Goal: Task Accomplishment & Management: Complete application form

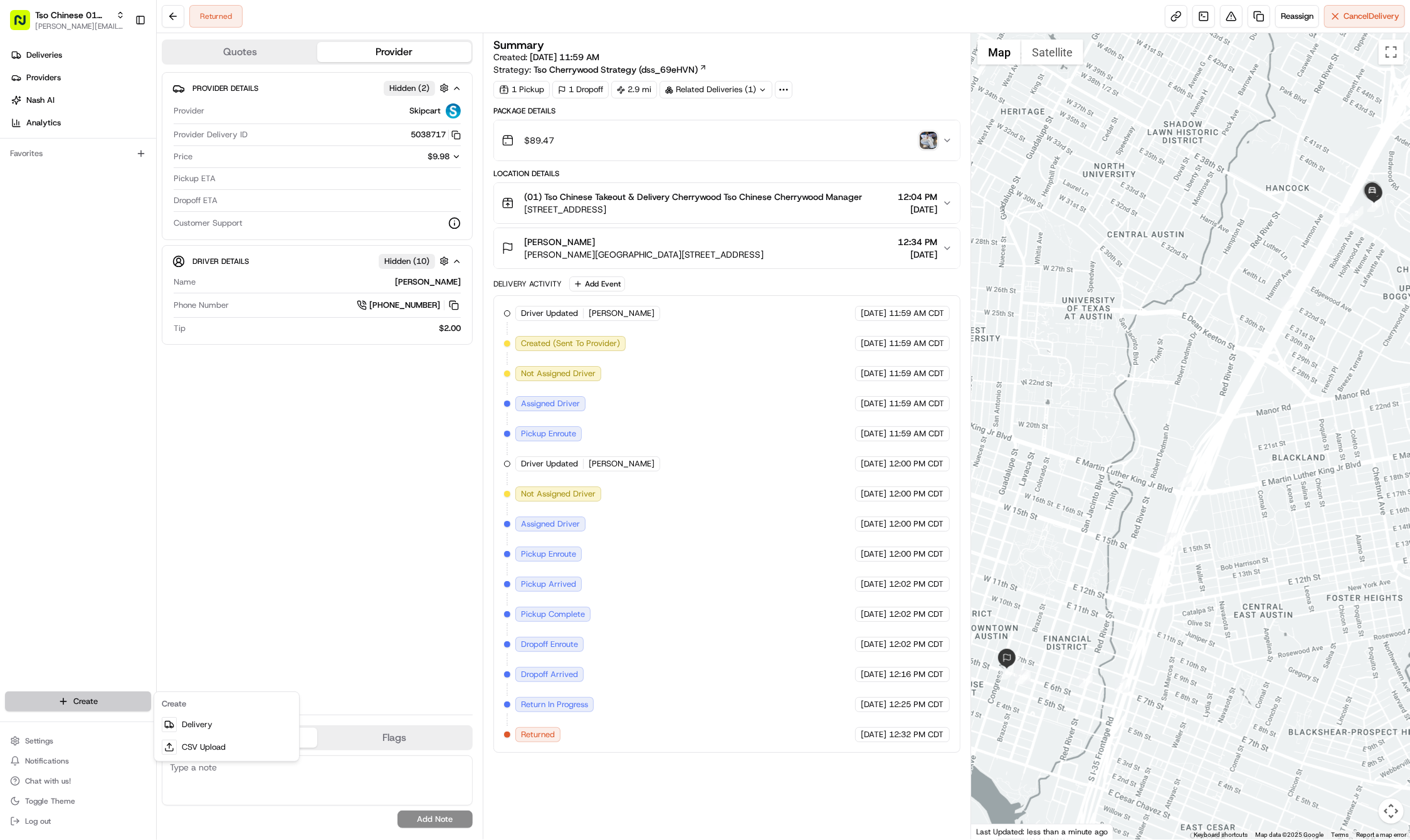
click at [113, 697] on html "Tso Chinese 01 Cherrywood jason@tsochinese.com Toggle Sidebar Deliveries Provid…" at bounding box center [705, 420] width 1410 height 840
click at [203, 717] on link "Delivery" at bounding box center [226, 725] width 140 height 23
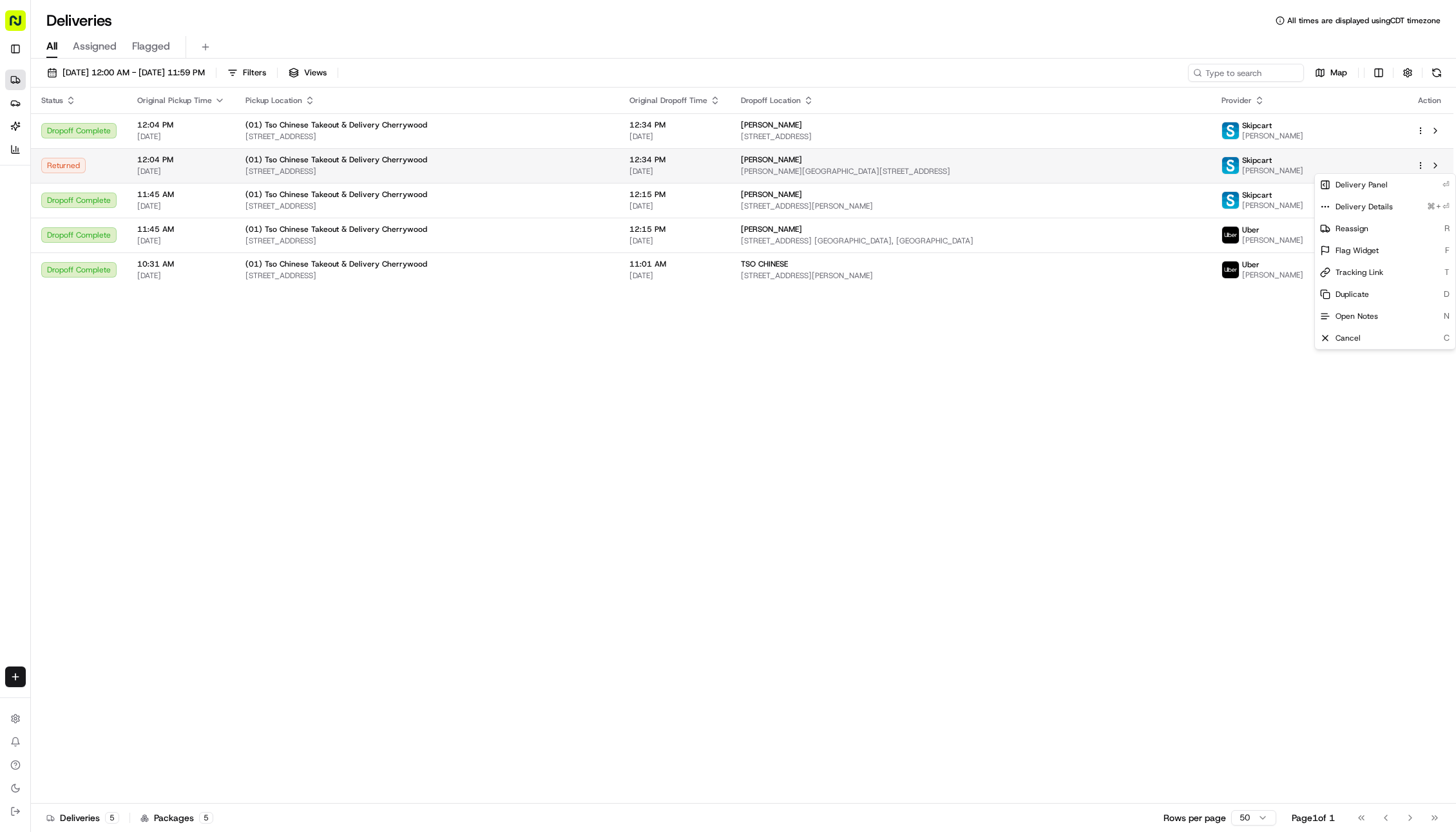
click at [1415, 165] on html "Tso Chinese 01 Cherrywood [PERSON_NAME][EMAIL_ADDRESS][DOMAIN_NAME] Toggle Side…" at bounding box center [728, 416] width 1456 height 832
click at [1420, 167] on html "Tso Chinese 01 Cherrywood jason@tsochinese.com Toggle Sidebar Deliveries Provid…" at bounding box center [728, 416] width 1456 height 832
click at [1364, 293] on span "Duplicate" at bounding box center [1352, 294] width 33 height 10
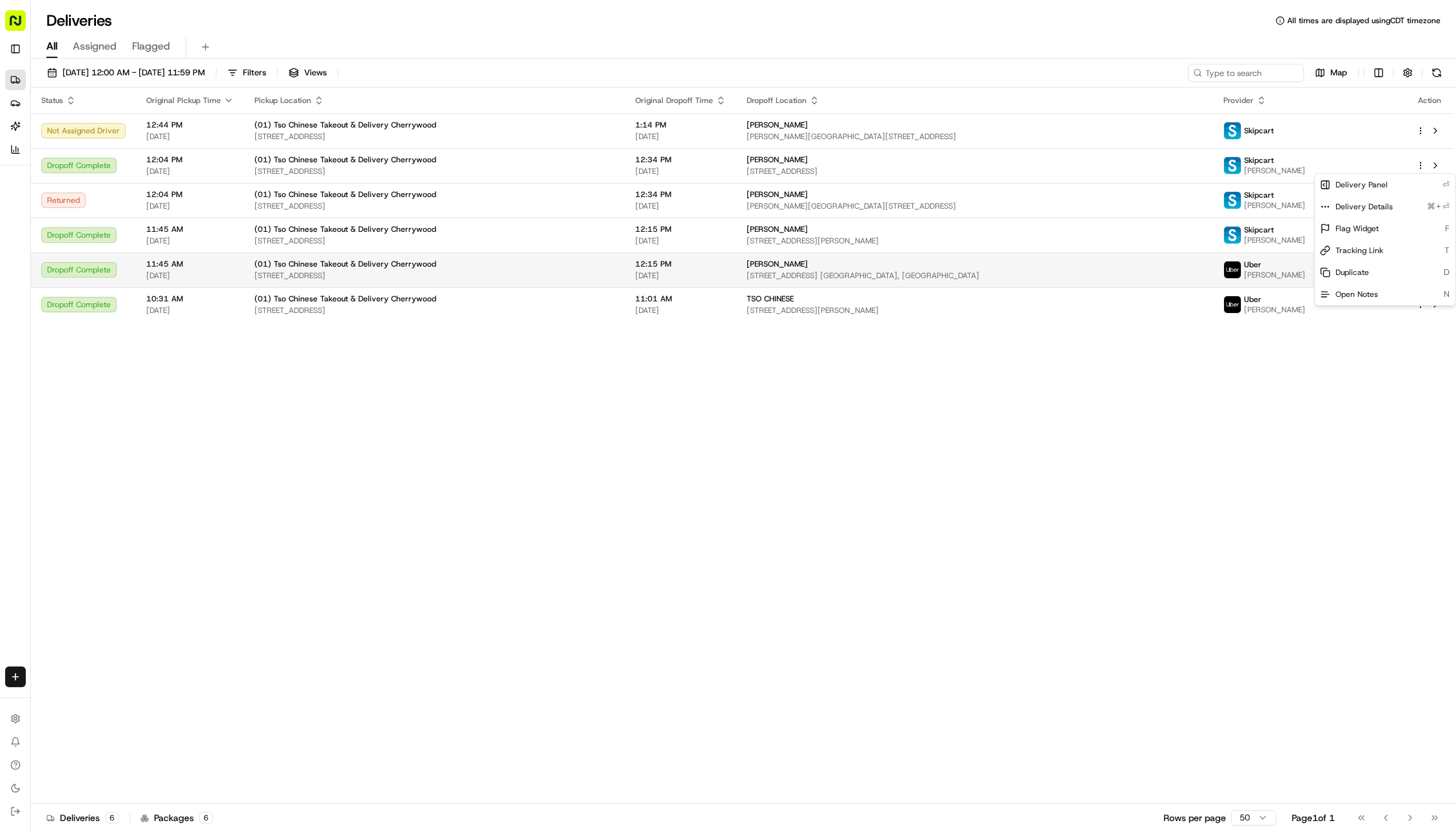
click at [428, 280] on html "Tso Chinese 01 Cherrywood jason@tsochinese.com Toggle Sidebar Deliveries Provid…" at bounding box center [728, 416] width 1456 height 832
click at [459, 272] on span "[STREET_ADDRESS]" at bounding box center [435, 276] width 360 height 10
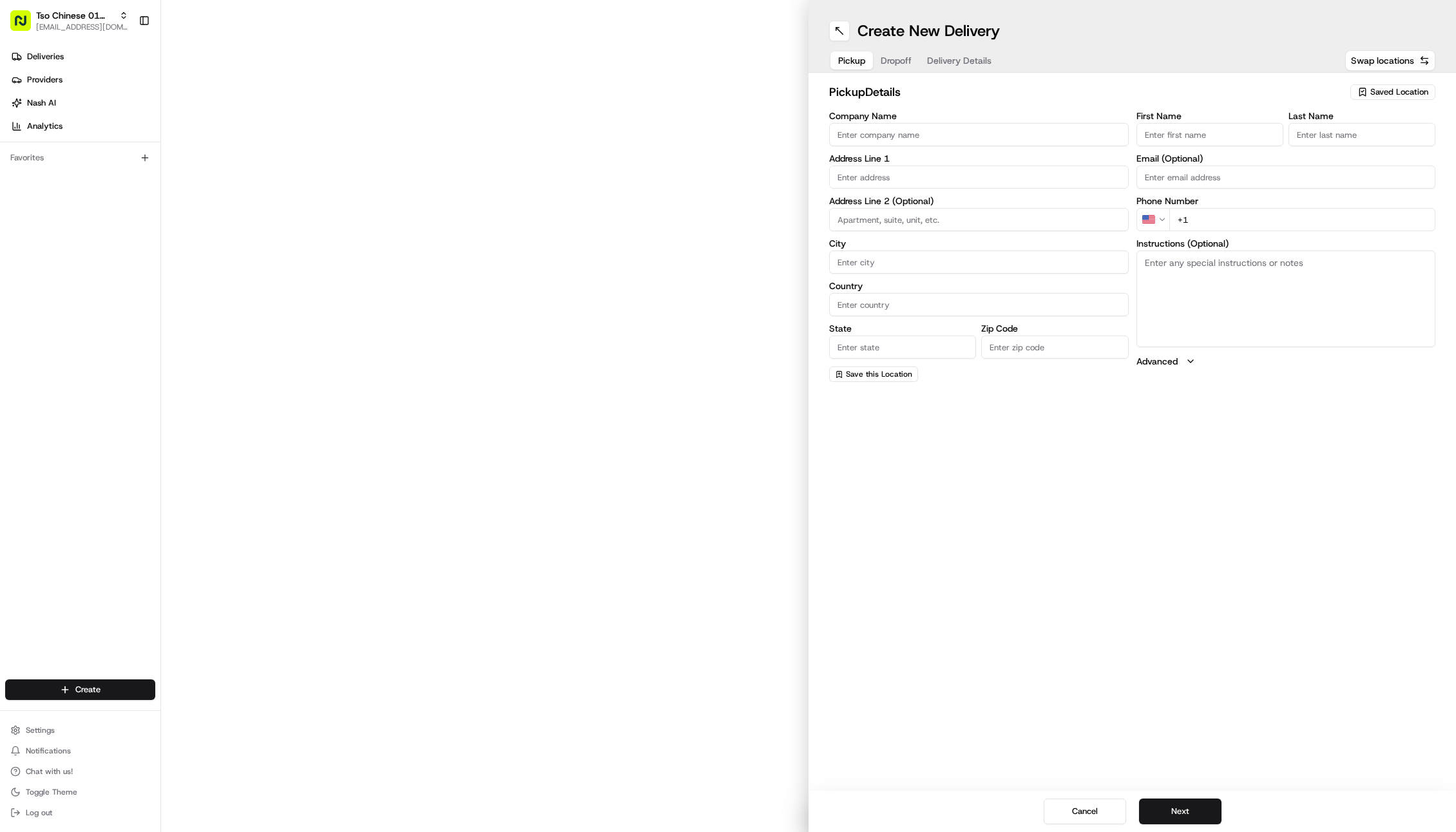
type input "(01) Tso Chinese Takeout & Delivery Cherrywood"
type input "[STREET_ADDRESS]"
type input "Ste E-5"
type input "Austin"
type input "US"
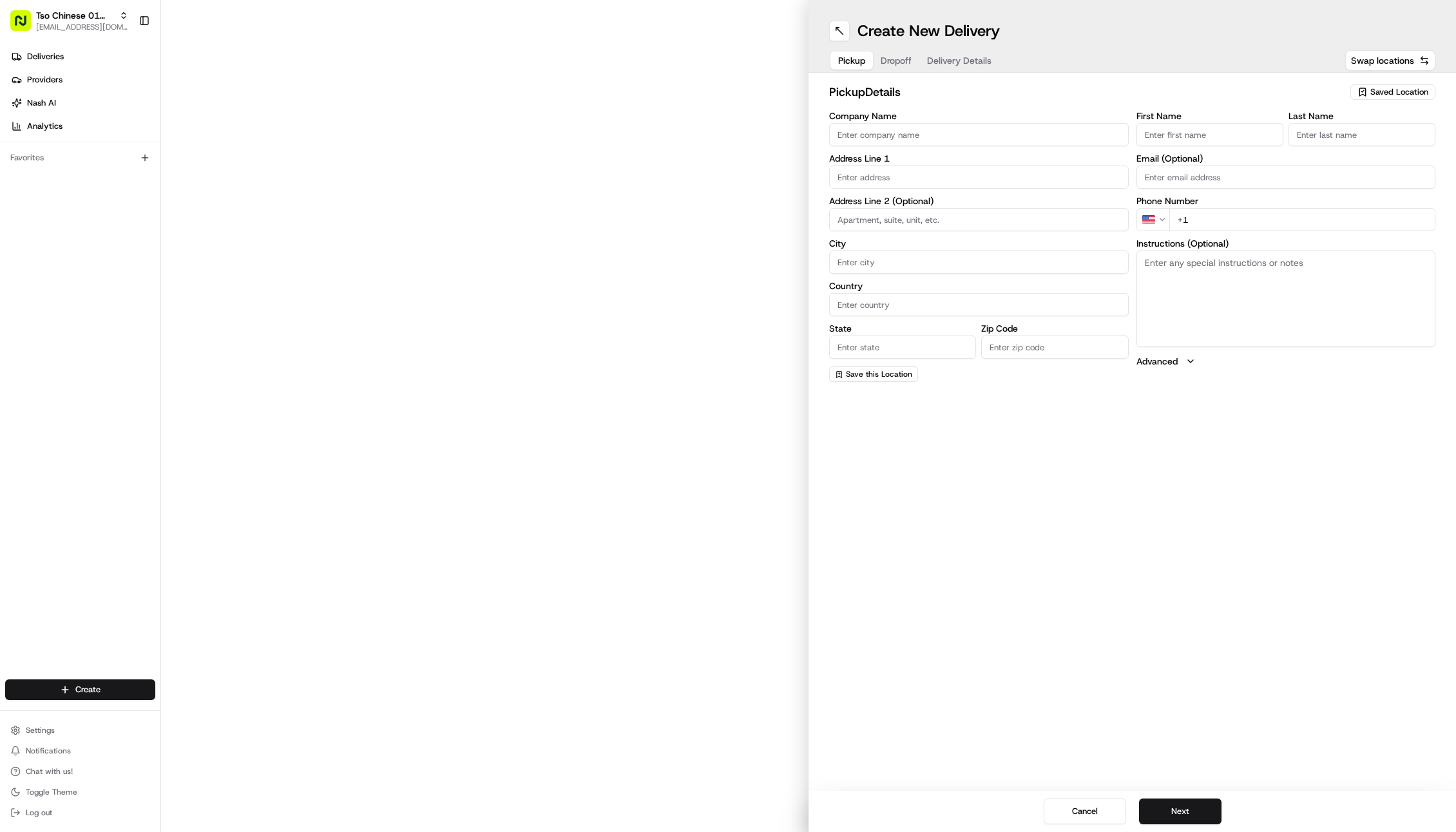
type input "[GEOGRAPHIC_DATA]"
type input "78722"
type input "Tso Chinese"
type input "Cherrywood Manager"
type input "[EMAIL_ADDRESS][DOMAIN_NAME]"
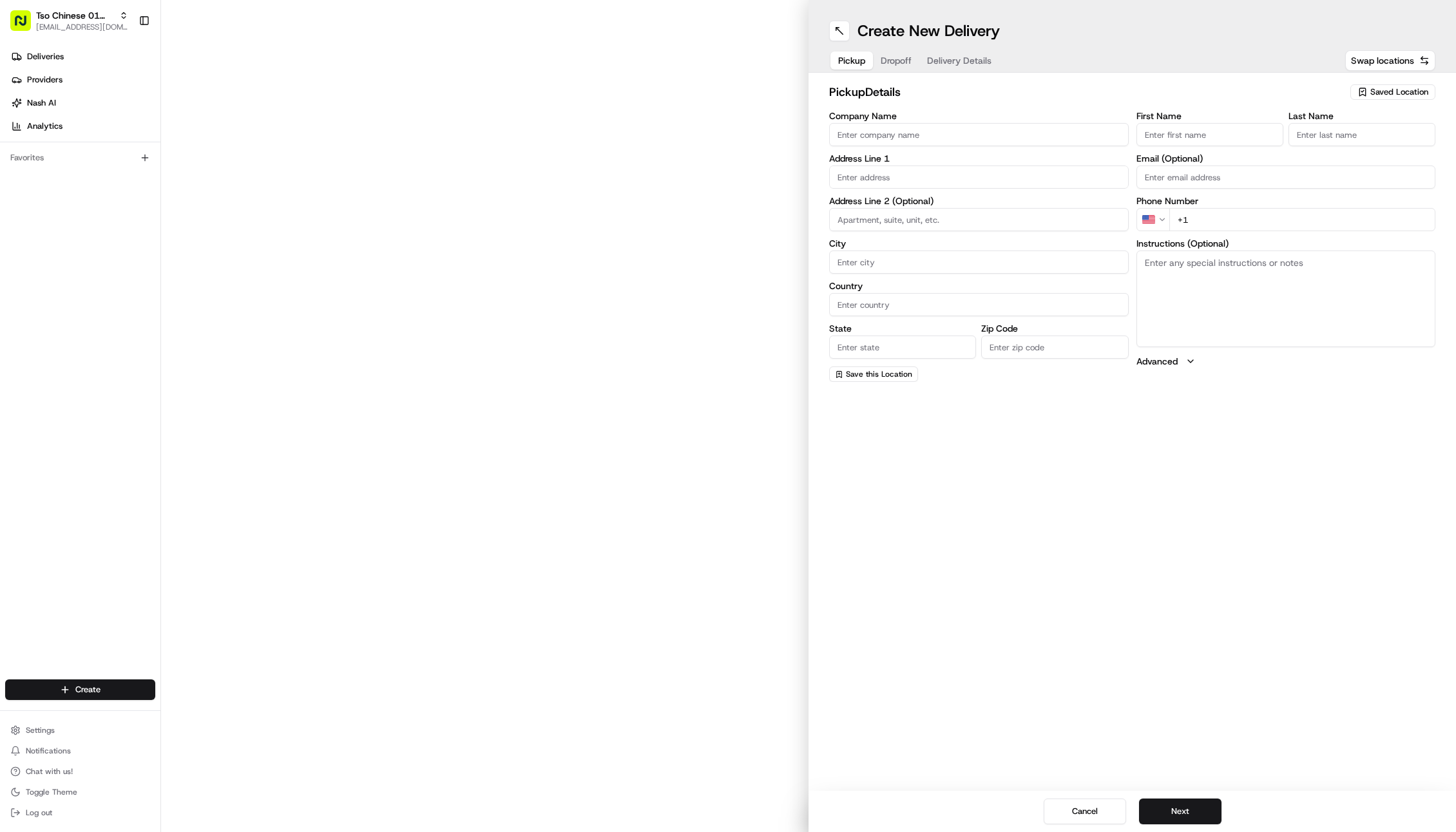
type input "[PHONE_NUMBER]"
type textarea "Submit a picture displaying address & food as Proof of Delivery. Envía una foto…"
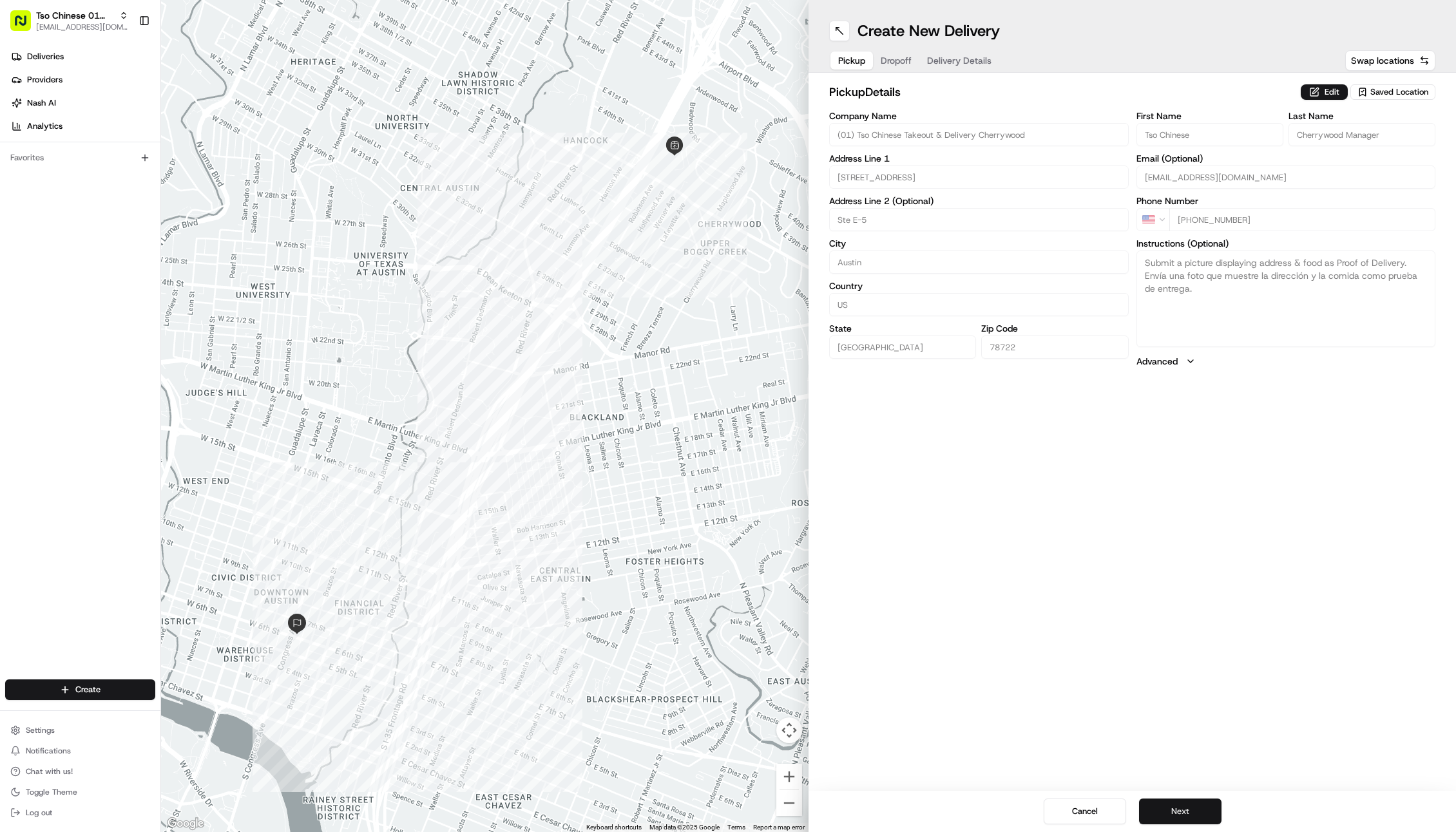
click at [1189, 810] on button "Next" at bounding box center [1179, 811] width 82 height 25
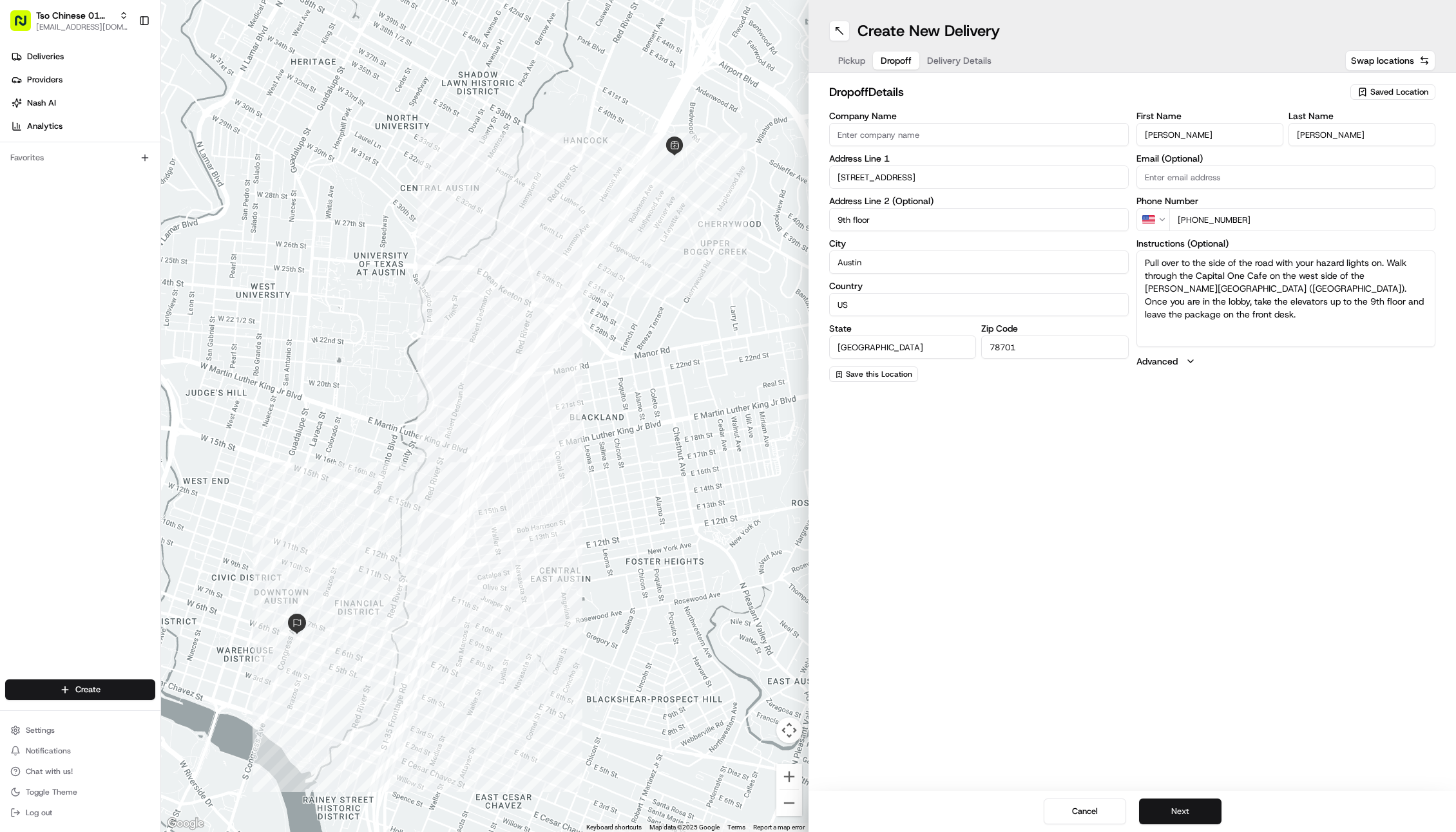
click at [1183, 809] on button "Next" at bounding box center [1179, 811] width 82 height 25
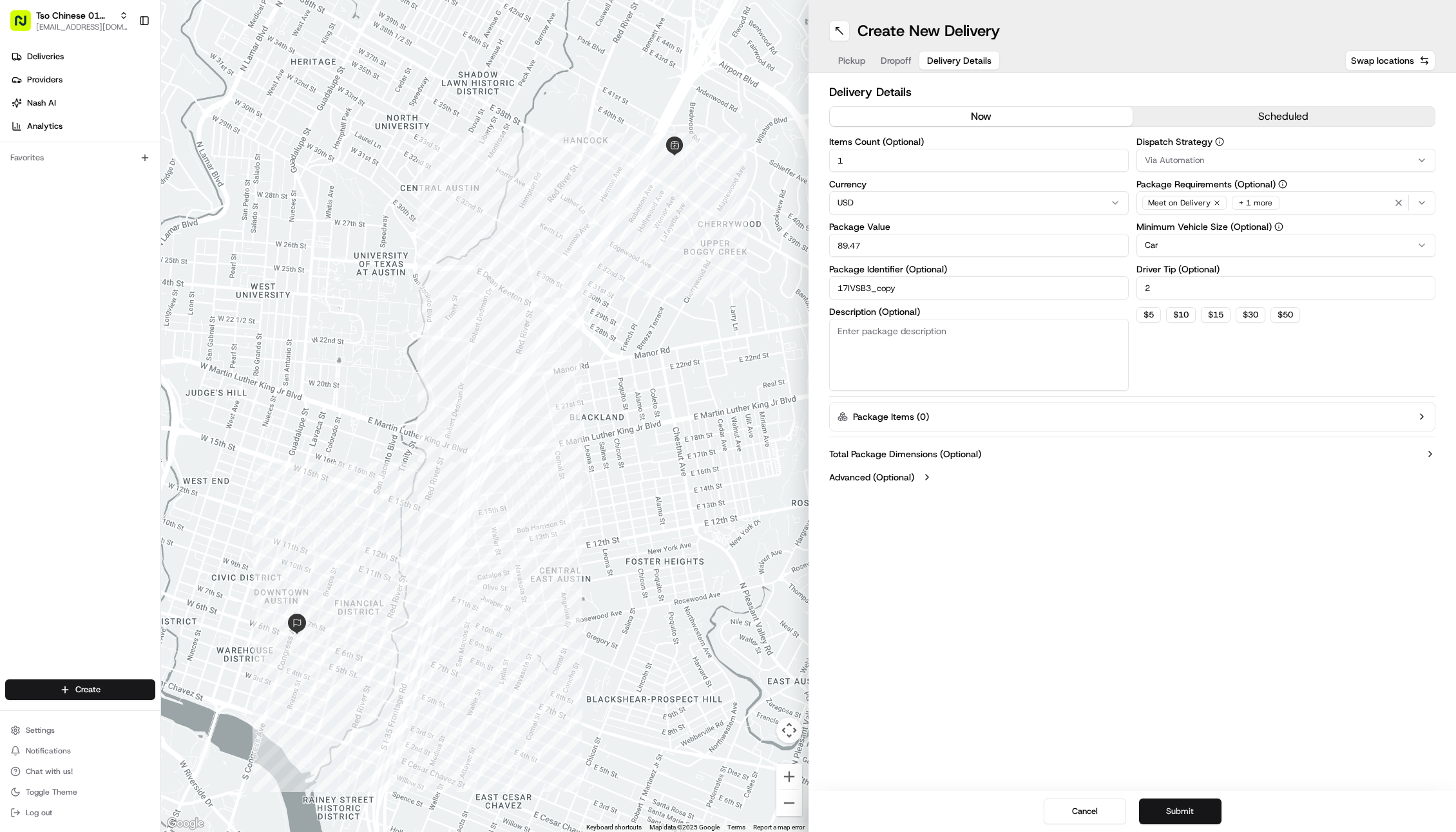
click at [1183, 809] on button "Submit" at bounding box center [1179, 811] width 82 height 25
